Goal: Task Accomplishment & Management: Manage account settings

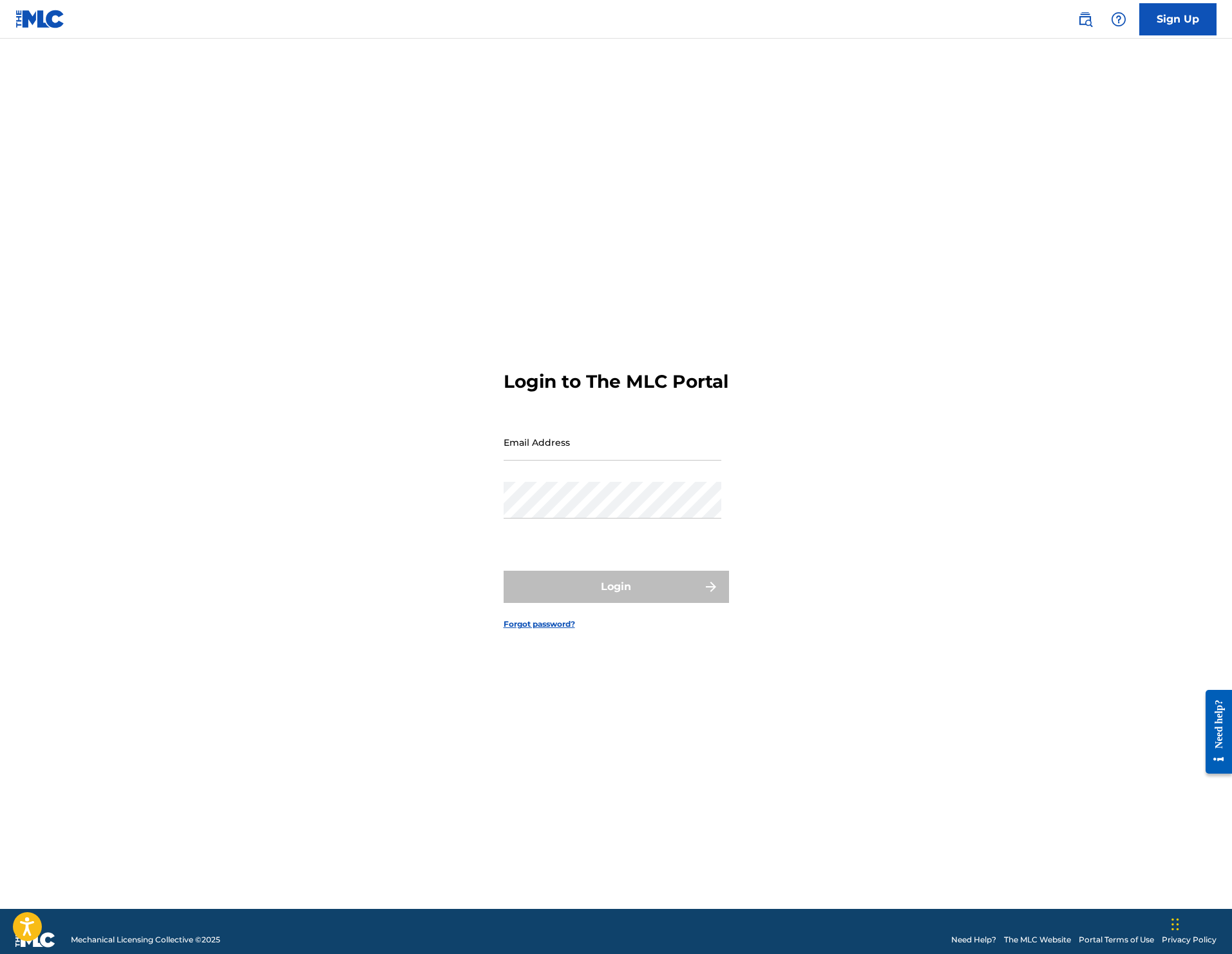
click at [543, 453] on input "Email Address" at bounding box center [612, 442] width 218 height 37
click at [567, 460] on input "Email Address" at bounding box center [612, 442] width 218 height 37
type input "[EMAIL_ADDRESS][DOMAIN_NAME]"
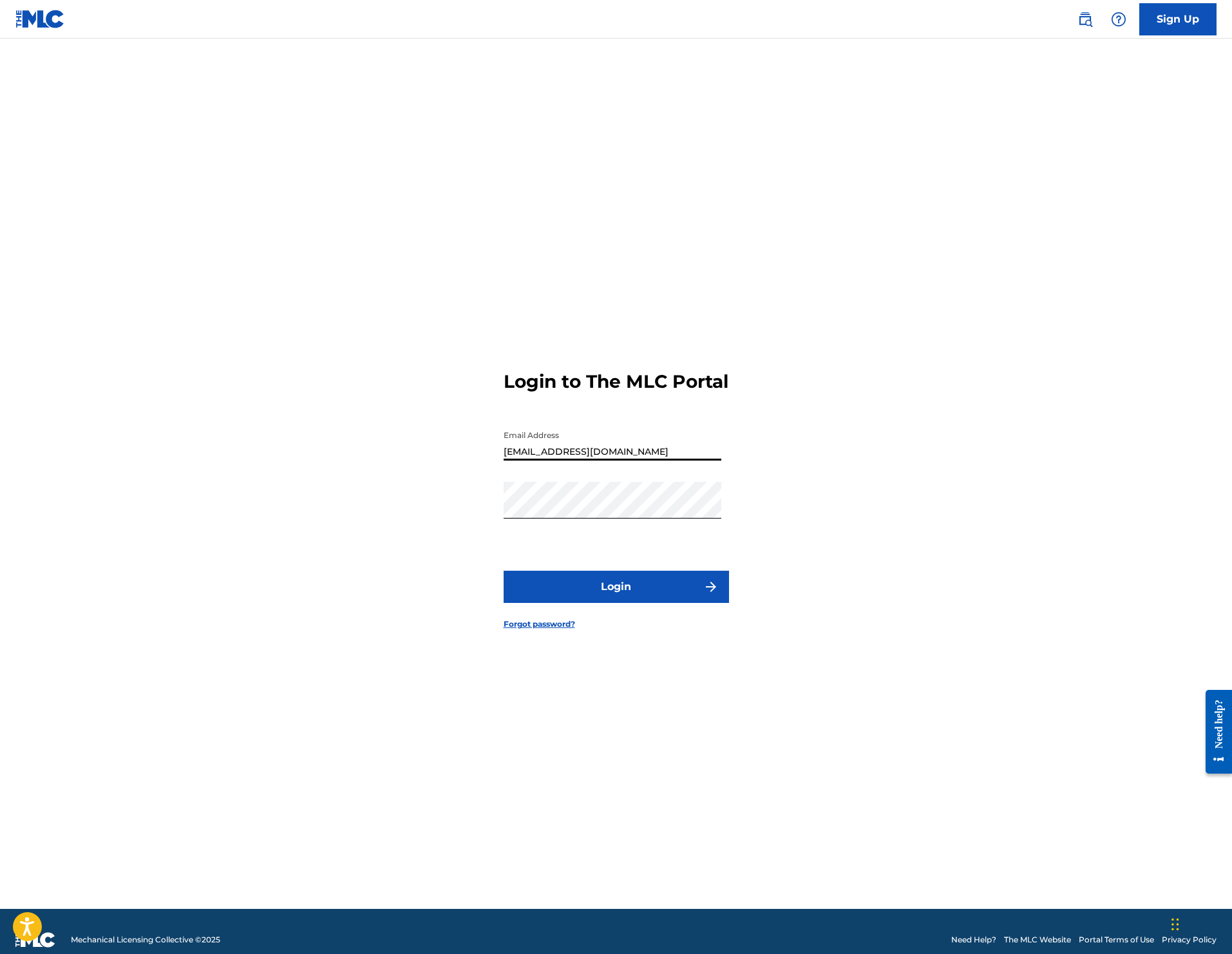
click at [591, 460] on input "[EMAIL_ADDRESS][DOMAIN_NAME]" at bounding box center [612, 442] width 218 height 37
click at [442, 480] on div "Login to The MLC Portal Email Address [EMAIL_ADDRESS][DOMAIN_NAME] Password Log…" at bounding box center [616, 490] width 902 height 839
click at [536, 586] on button "Login" at bounding box center [616, 587] width 225 height 32
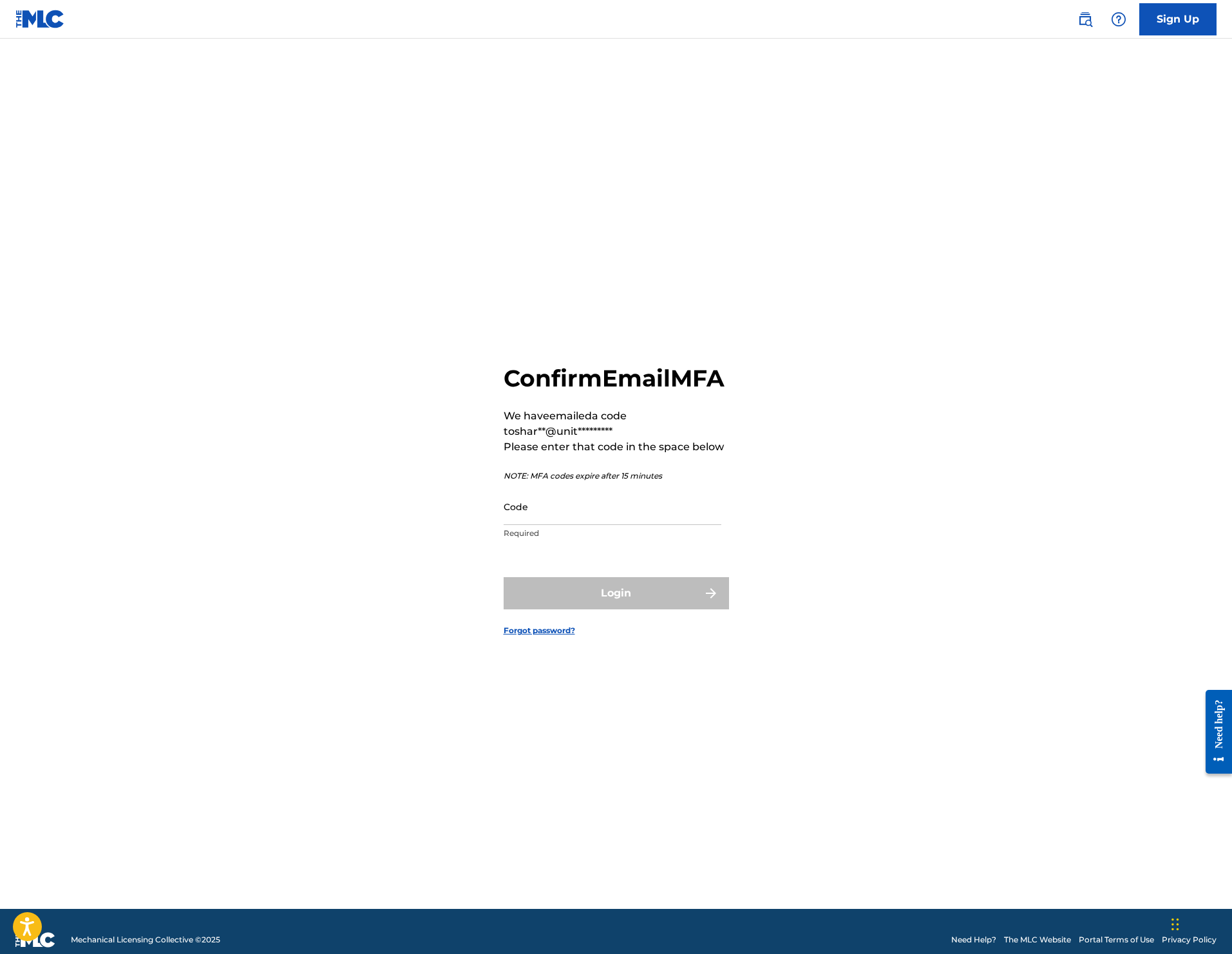
click at [611, 521] on input "Code" at bounding box center [612, 506] width 218 height 37
paste input "165795"
click at [677, 518] on input "165795" at bounding box center [612, 506] width 218 height 37
type input "165795"
click at [674, 590] on form "Confirm Email MFA We have emailed a code to shar**@unit********* Please enter t…" at bounding box center [616, 490] width 225 height 839
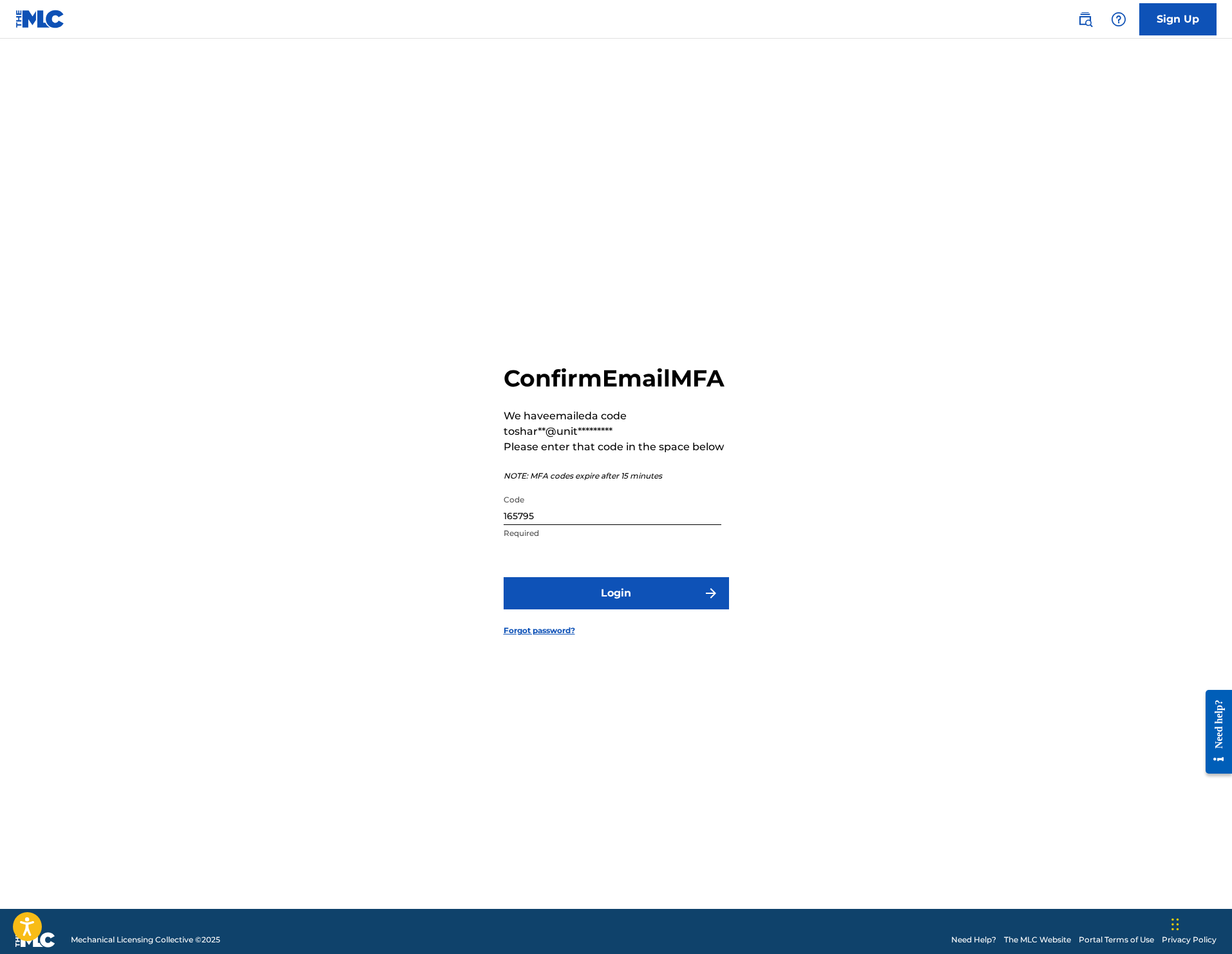
click at [672, 595] on button "Login" at bounding box center [616, 593] width 225 height 32
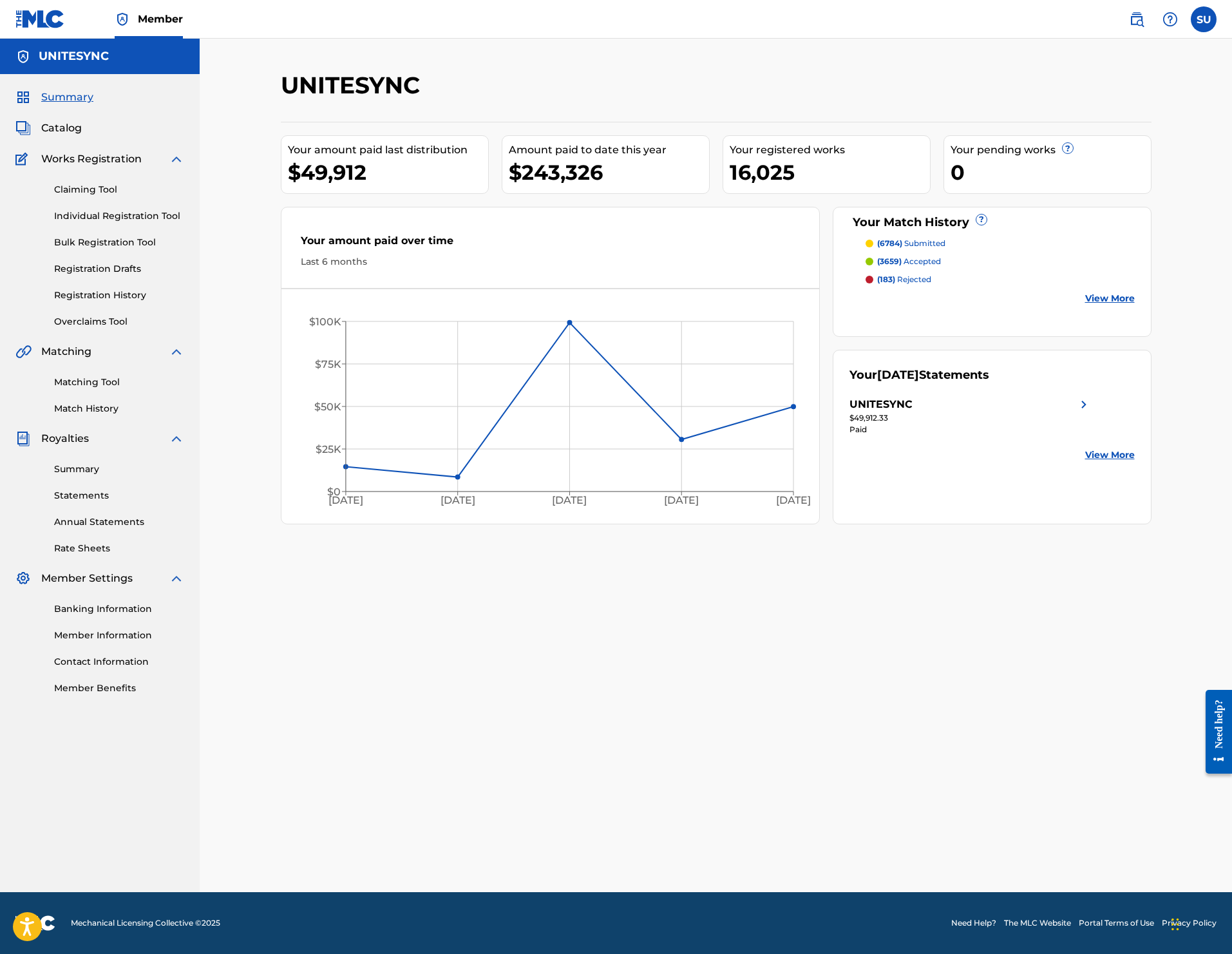
click at [655, 60] on div "UNITESYNC Your amount paid last distribution $49,912 Amount paid to date this y…" at bounding box center [716, 465] width 1032 height 854
